Goal: Task Accomplishment & Management: Use online tool/utility

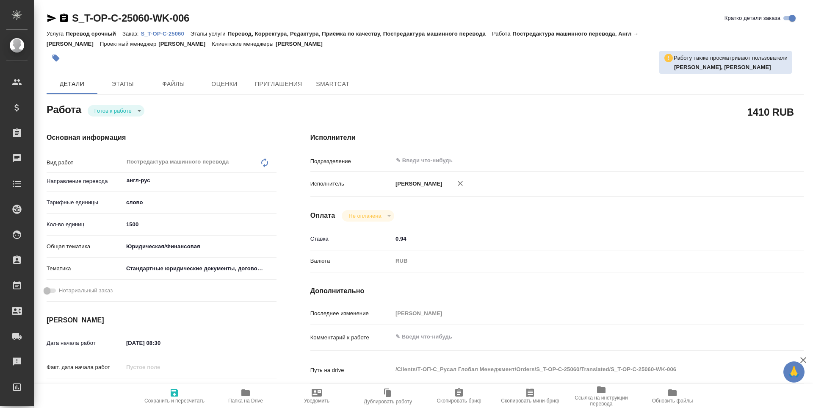
type textarea "x"
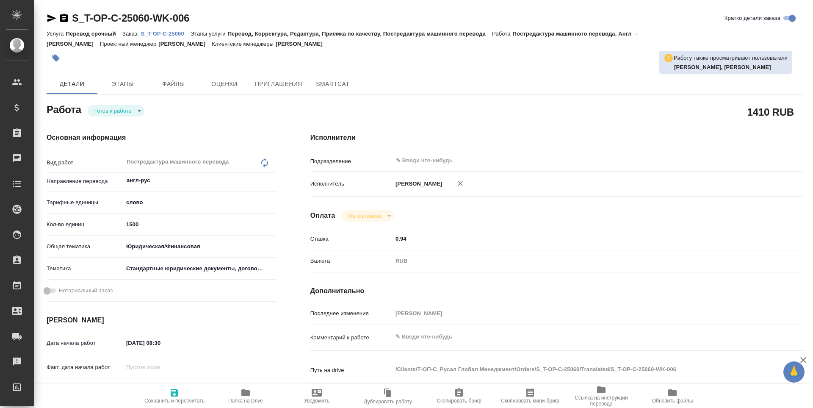
type textarea "x"
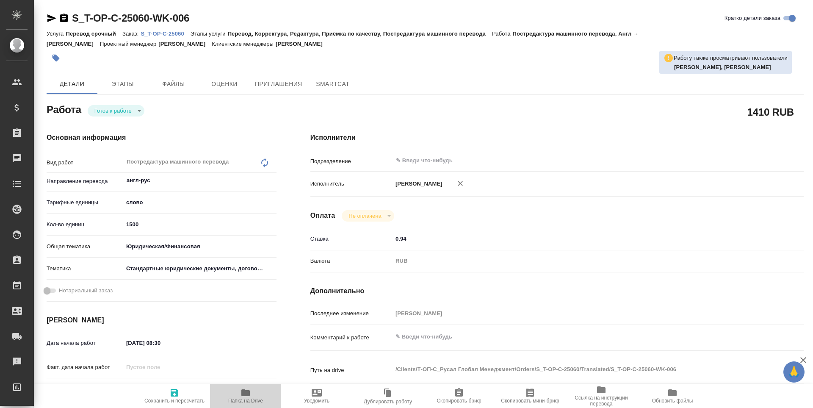
click at [254, 400] on span "Папка на Drive" at bounding box center [245, 401] width 35 height 6
type textarea "x"
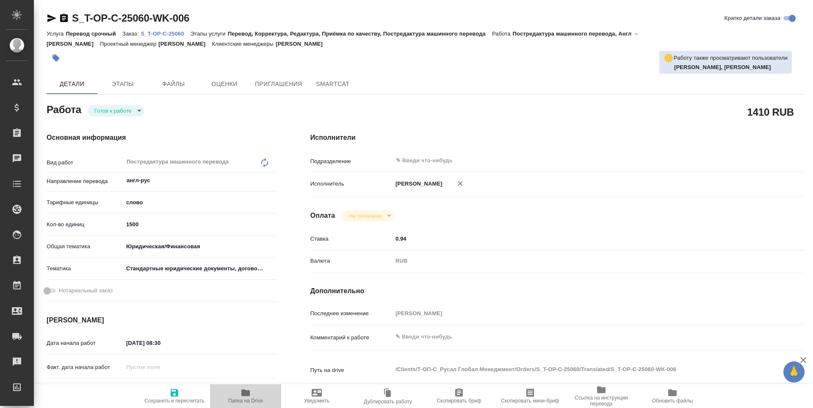
type textarea "x"
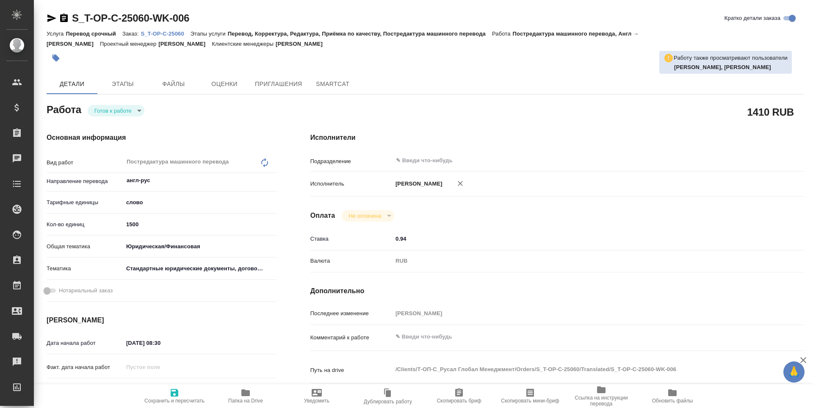
type textarea "x"
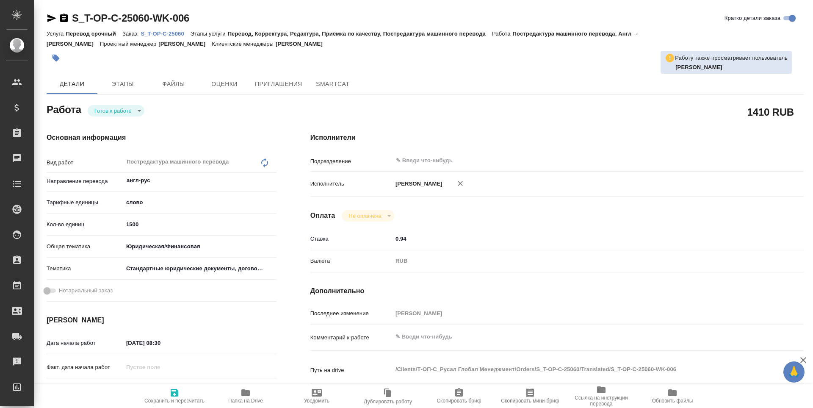
type textarea "x"
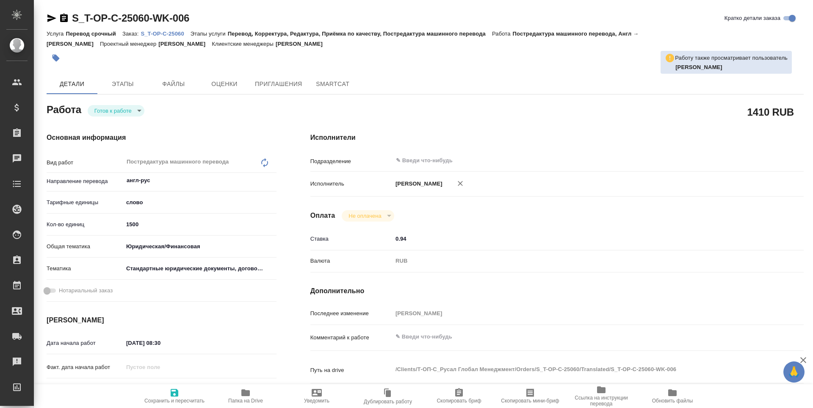
type textarea "x"
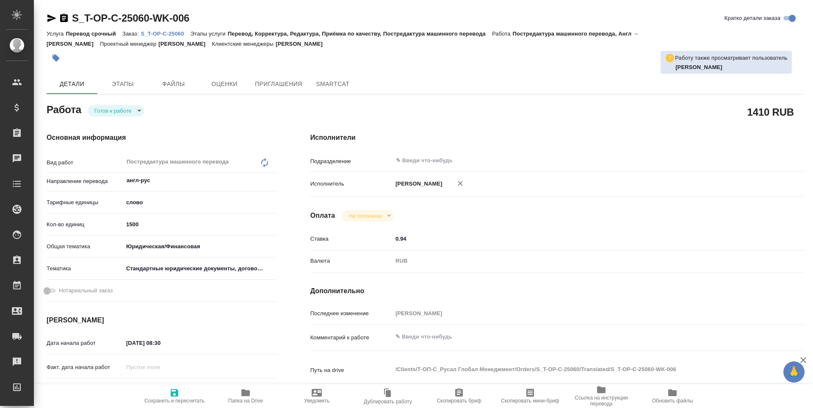
type textarea "x"
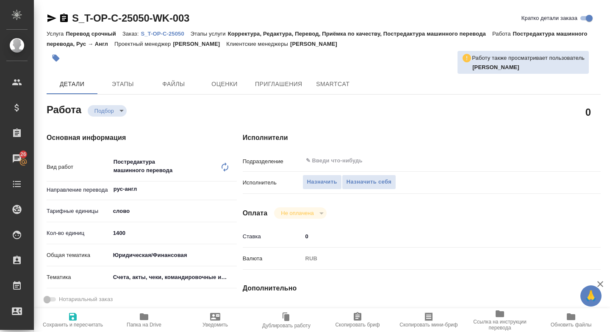
scroll to position [183, 0]
